Goal: Find specific page/section: Locate a particular part of the current website

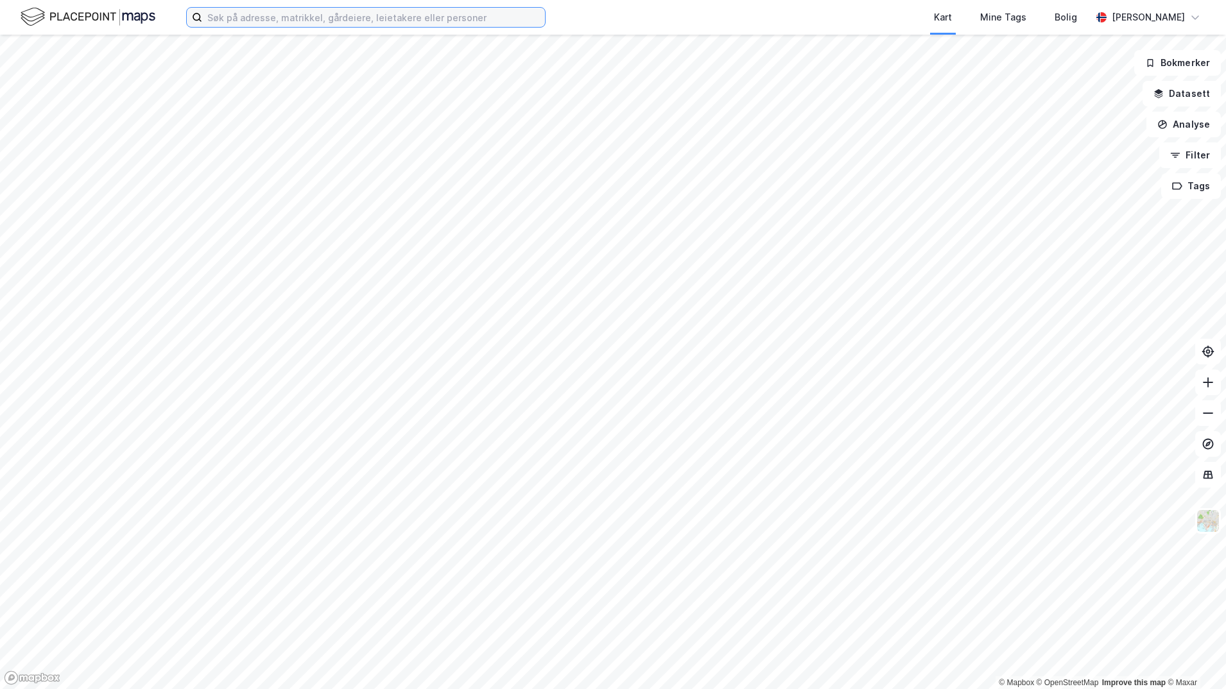
click at [216, 21] on input at bounding box center [373, 17] width 343 height 19
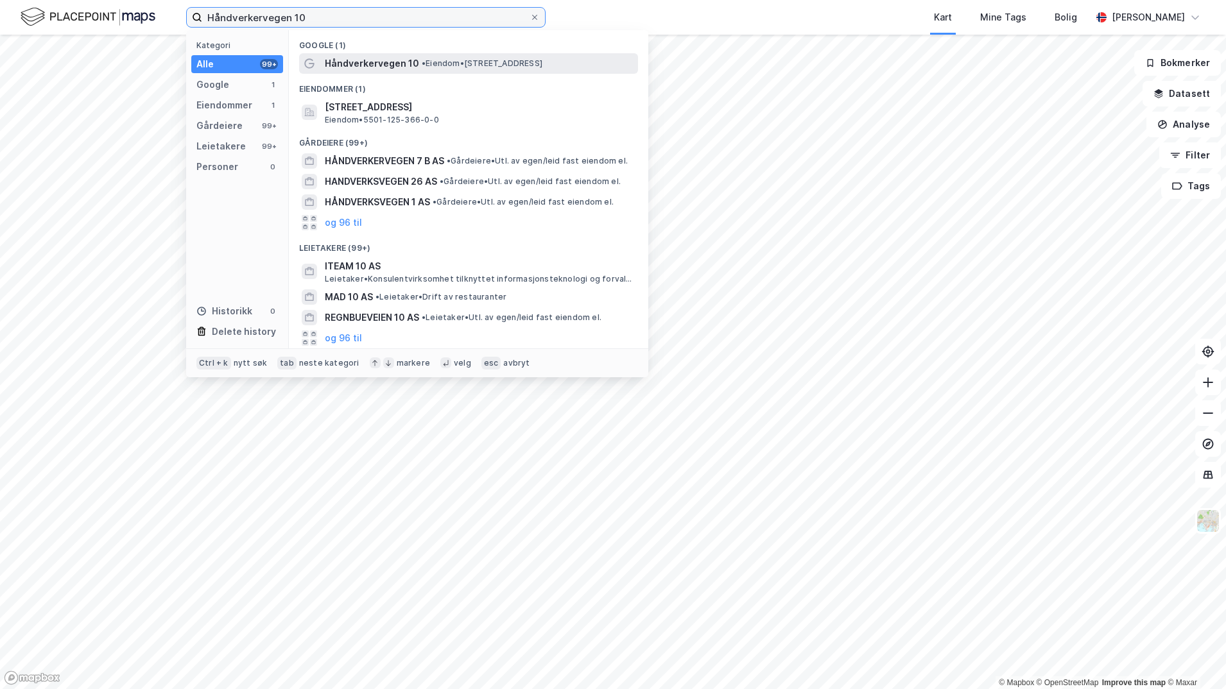
type input "Håndverkervegen 10"
click at [354, 65] on span "Håndverkervegen 10" at bounding box center [372, 63] width 94 height 15
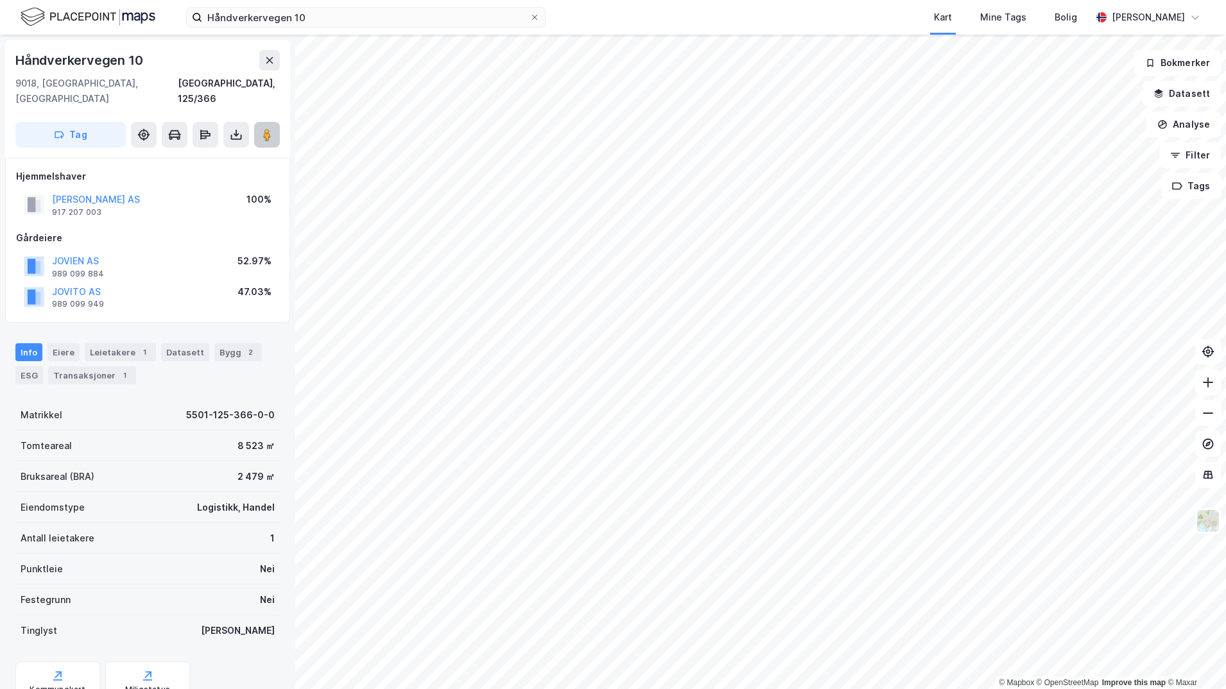
click at [265, 128] on image at bounding box center [267, 134] width 8 height 13
